Goal: Information Seeking & Learning: Check status

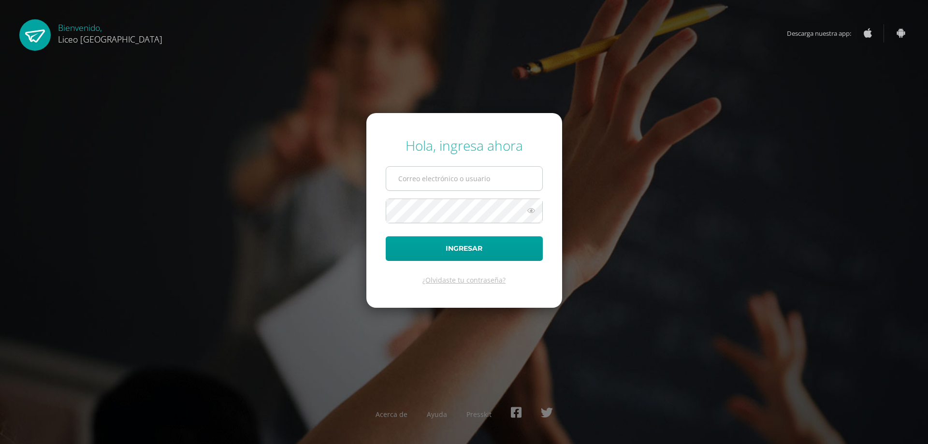
click at [419, 178] on input "text" at bounding box center [464, 179] width 156 height 24
type input "0"
type input "20230190@liceoguatemala.edu.gt"
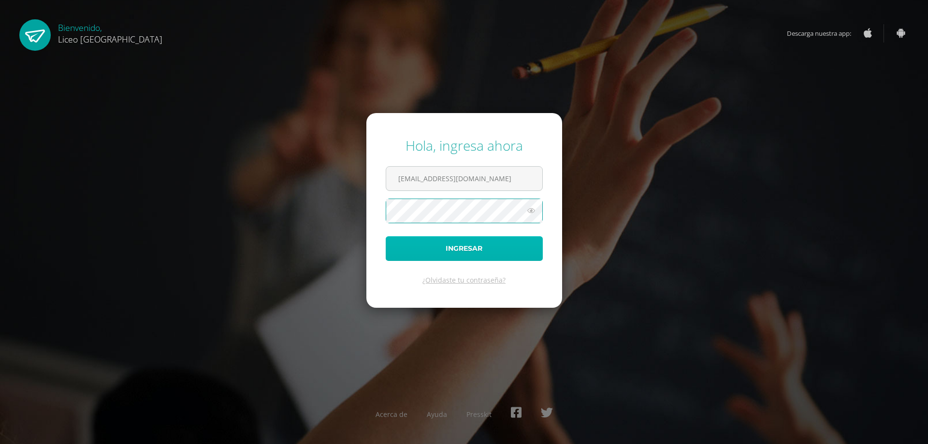
click at [458, 248] on button "Ingresar" at bounding box center [464, 248] width 157 height 25
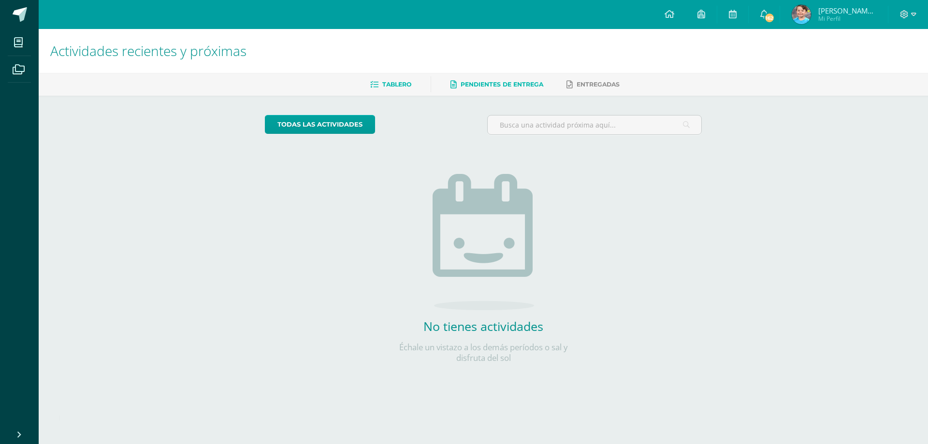
click at [495, 84] on span "Pendientes de entrega" at bounding box center [502, 84] width 83 height 7
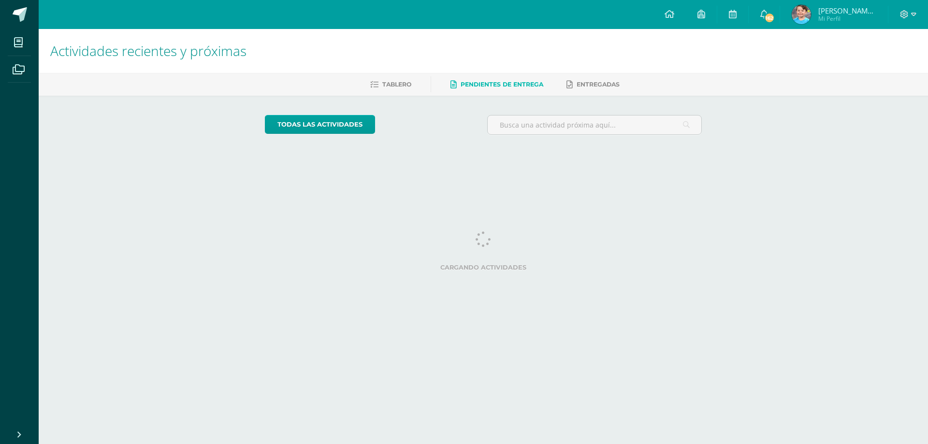
click at [584, 82] on span "Entregadas" at bounding box center [598, 84] width 43 height 7
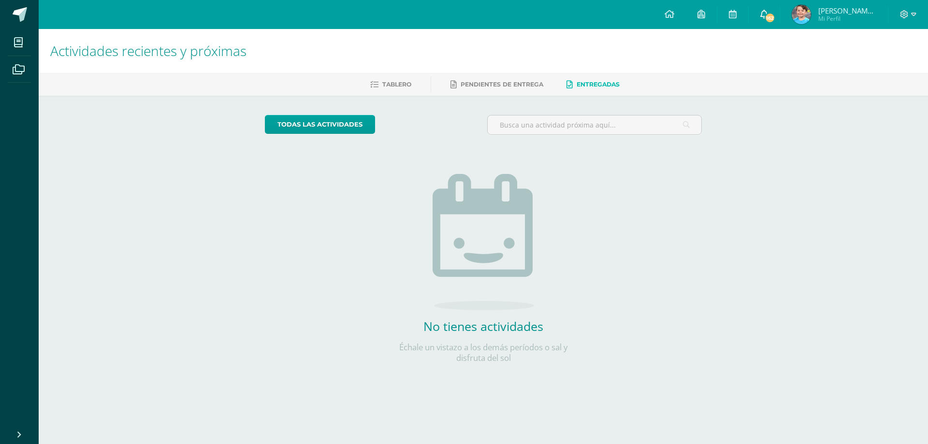
click at [768, 15] on icon at bounding box center [765, 14] width 8 height 9
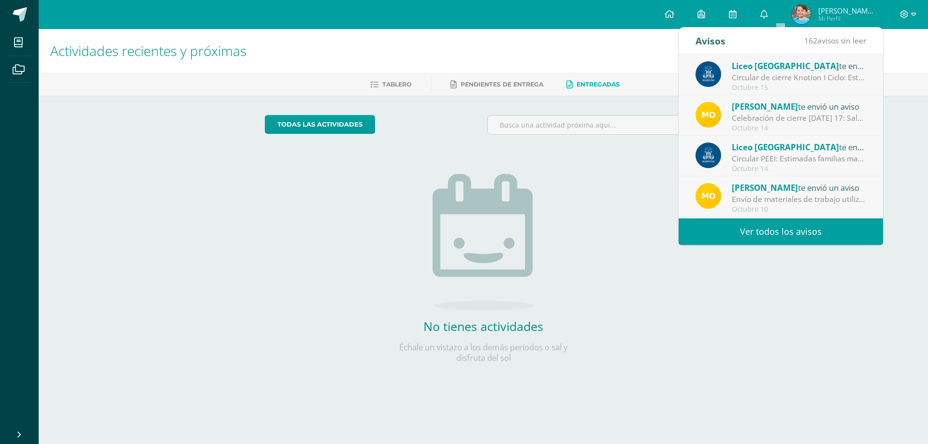
click at [806, 234] on link "Ver todos los avisos" at bounding box center [781, 232] width 205 height 27
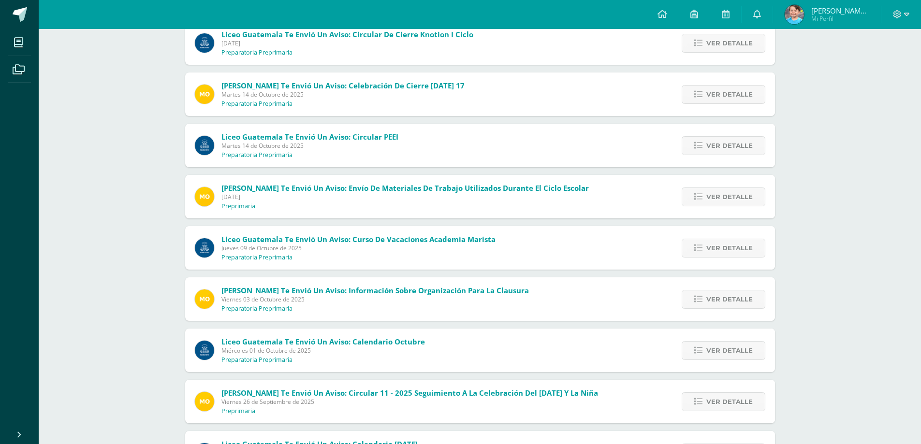
scroll to position [145, 0]
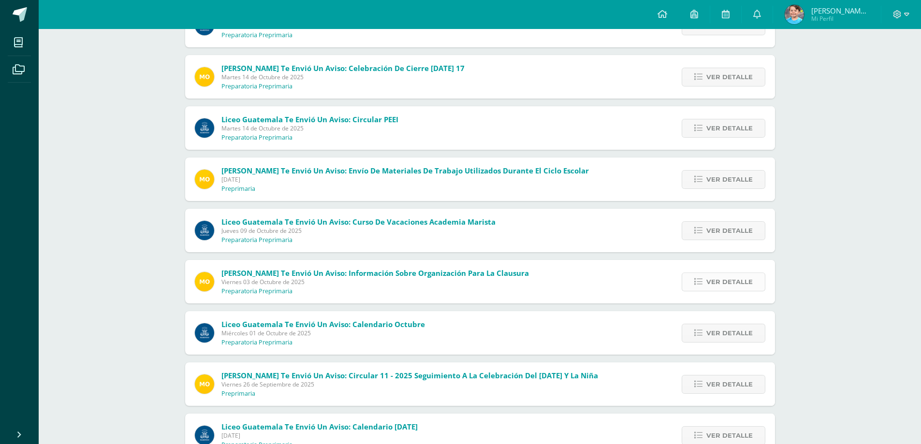
click at [710, 282] on span "Ver detalle" at bounding box center [729, 282] width 46 height 18
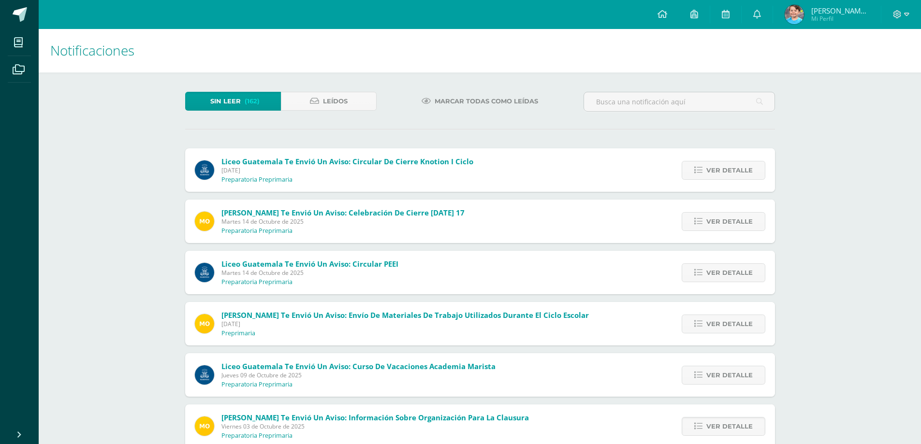
scroll to position [0, 0]
click at [323, 104] on span "Leídos" at bounding box center [335, 102] width 25 height 18
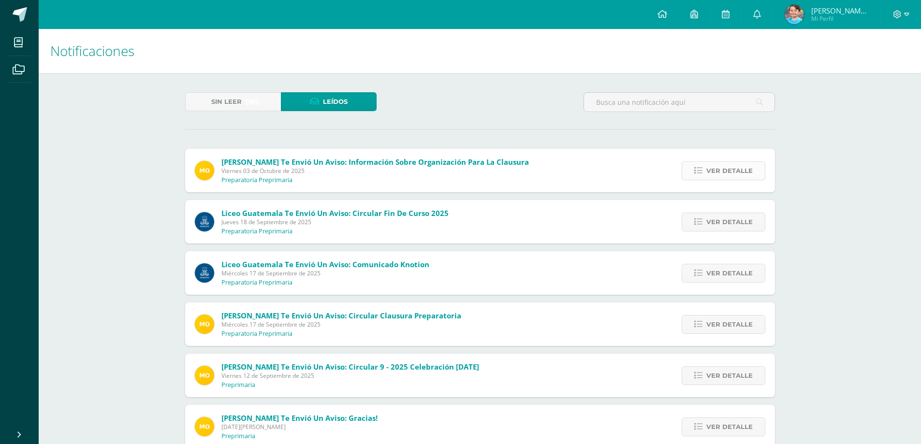
click at [714, 171] on span "Ver detalle" at bounding box center [729, 171] width 46 height 18
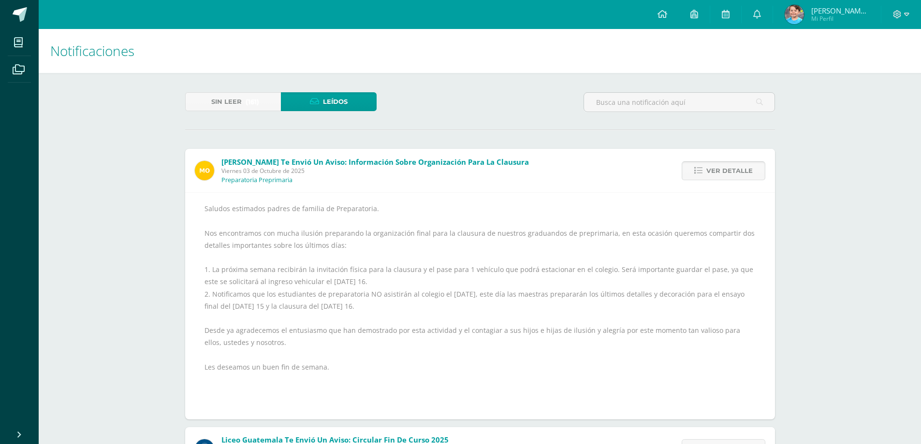
click at [712, 168] on span "Ver detalle" at bounding box center [729, 171] width 46 height 18
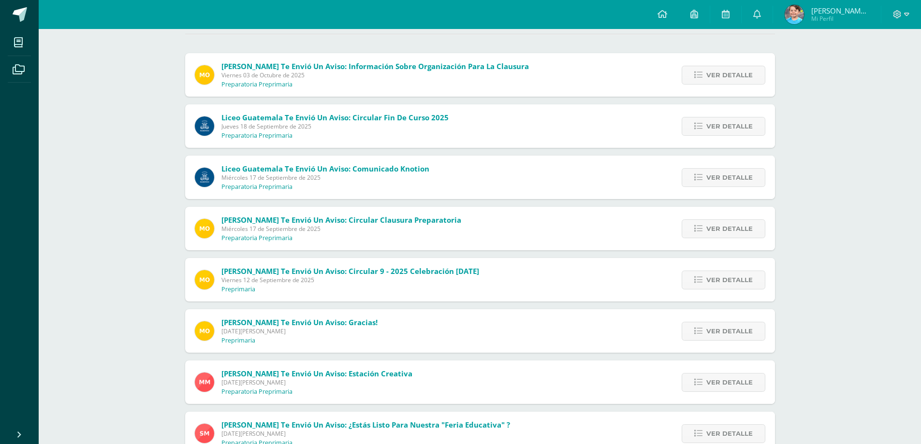
scroll to position [97, 0]
click at [711, 228] on span "Ver detalle" at bounding box center [729, 228] width 46 height 18
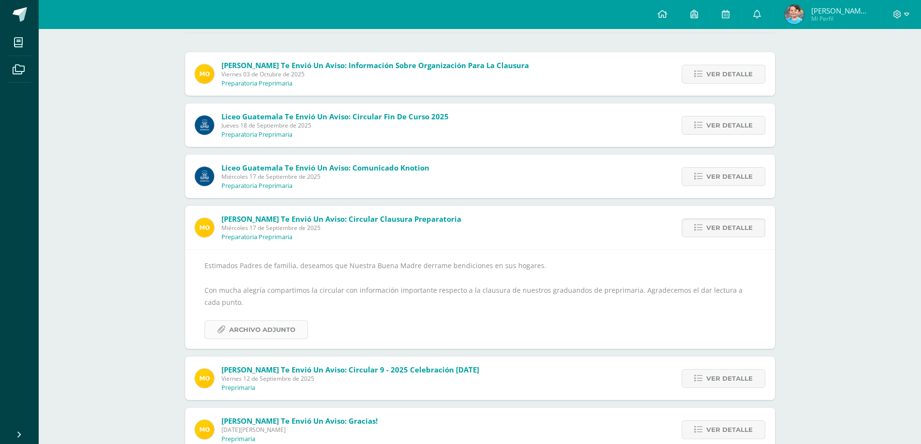
click at [279, 332] on span "Archivo Adjunto" at bounding box center [262, 330] width 66 height 18
click at [908, 15] on icon at bounding box center [906, 14] width 5 height 3
click at [889, 67] on span "Cerrar sesión" at bounding box center [876, 65] width 44 height 9
